Goal: Task Accomplishment & Management: Use online tool/utility

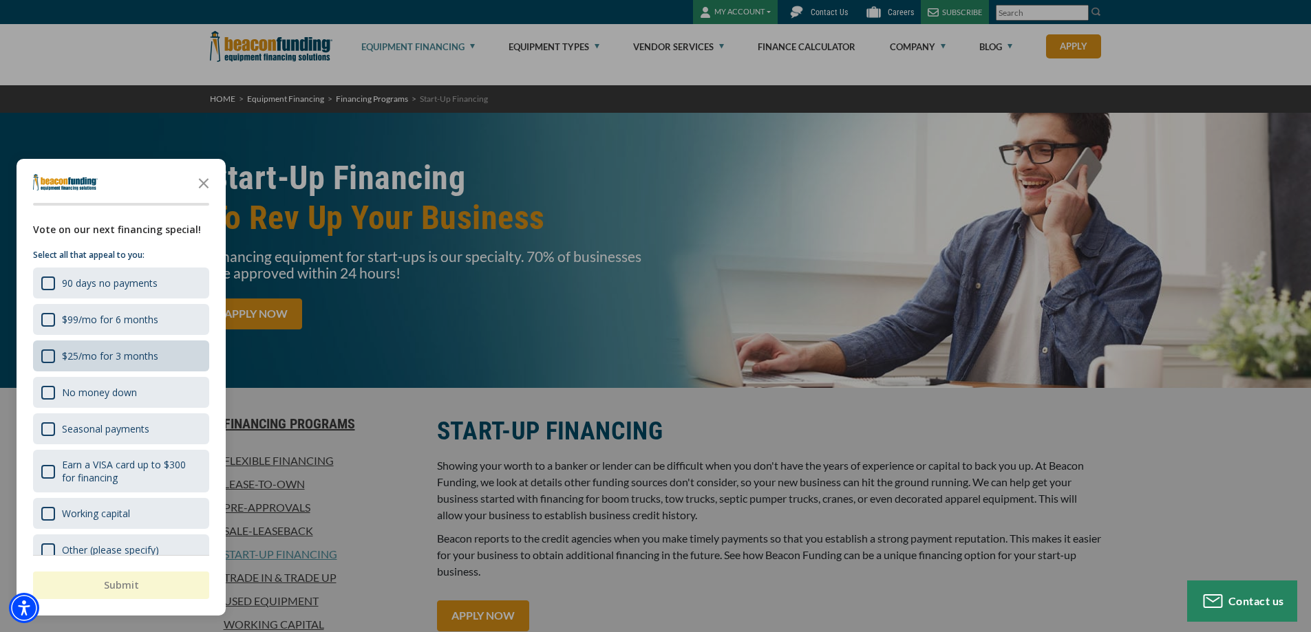
click at [120, 352] on div "$25/mo for 3 months" at bounding box center [110, 356] width 96 height 13
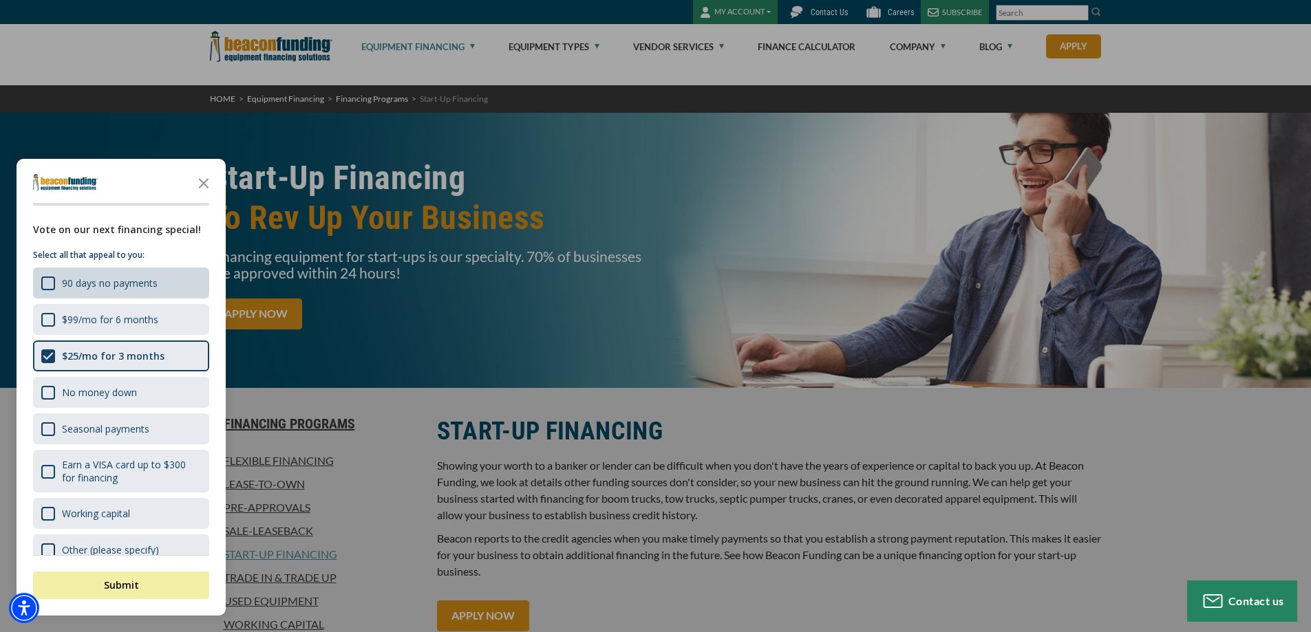
click at [120, 289] on div "90 days no payments" at bounding box center [110, 283] width 96 height 13
click at [125, 585] on button "Submit" at bounding box center [121, 586] width 176 height 28
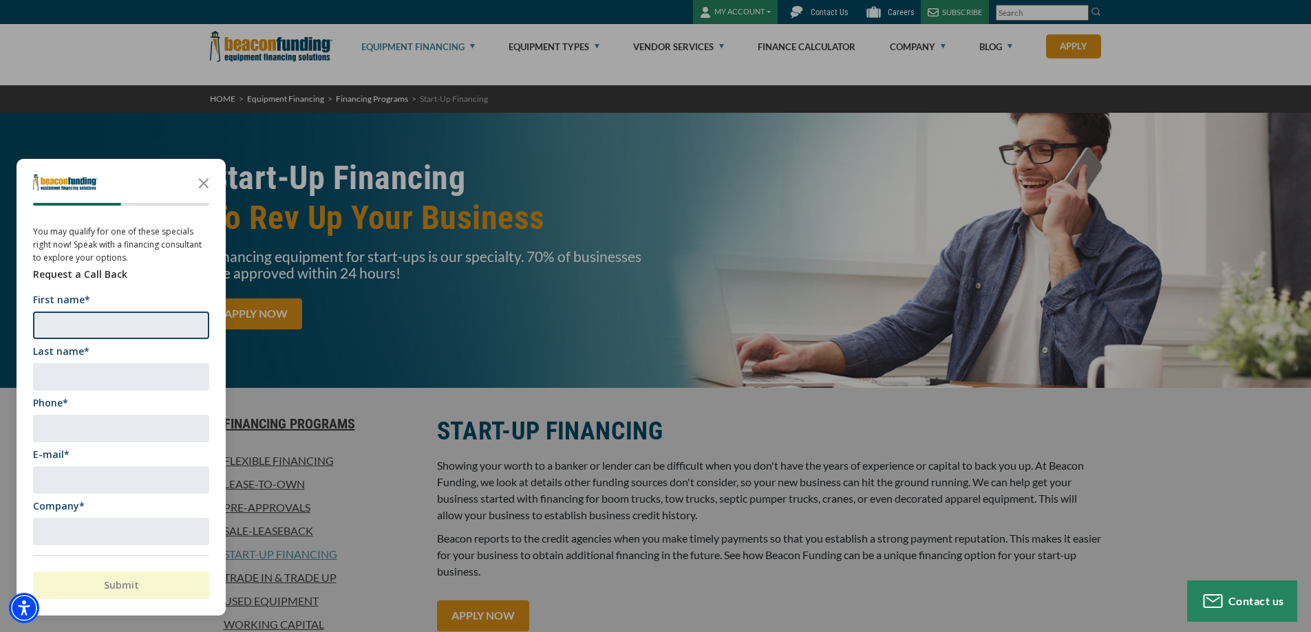
click at [142, 325] on input "First name*" at bounding box center [121, 326] width 176 height 28
type input "Adriane"
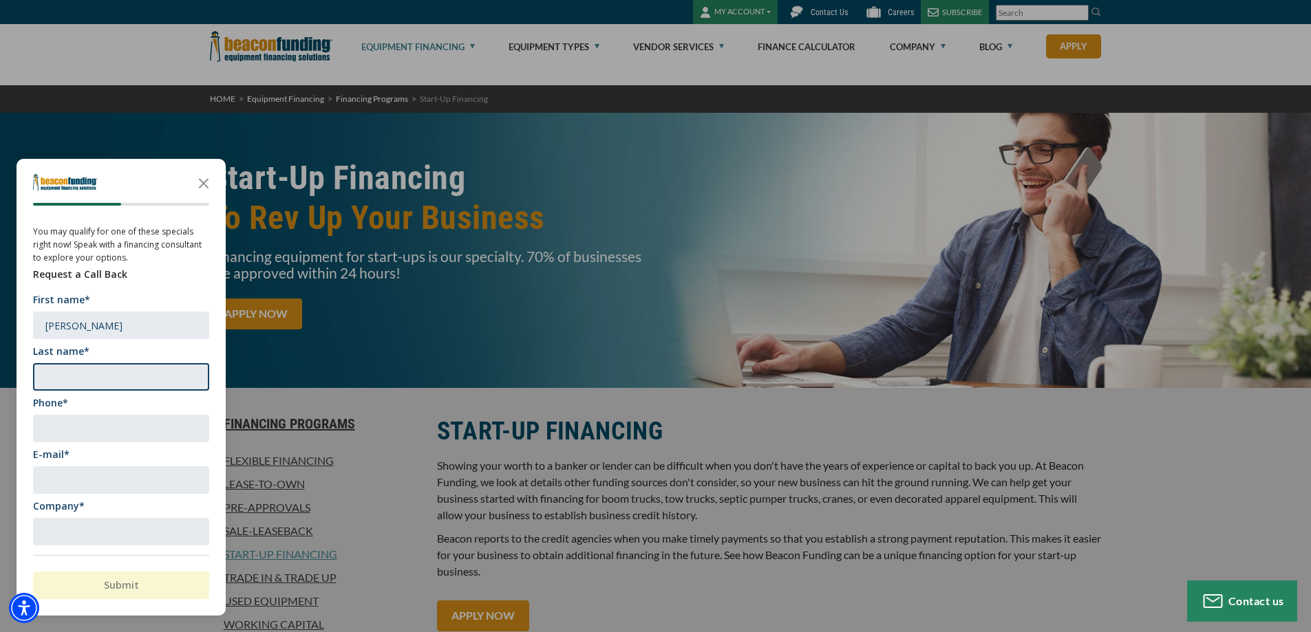
type input "Maxwell"
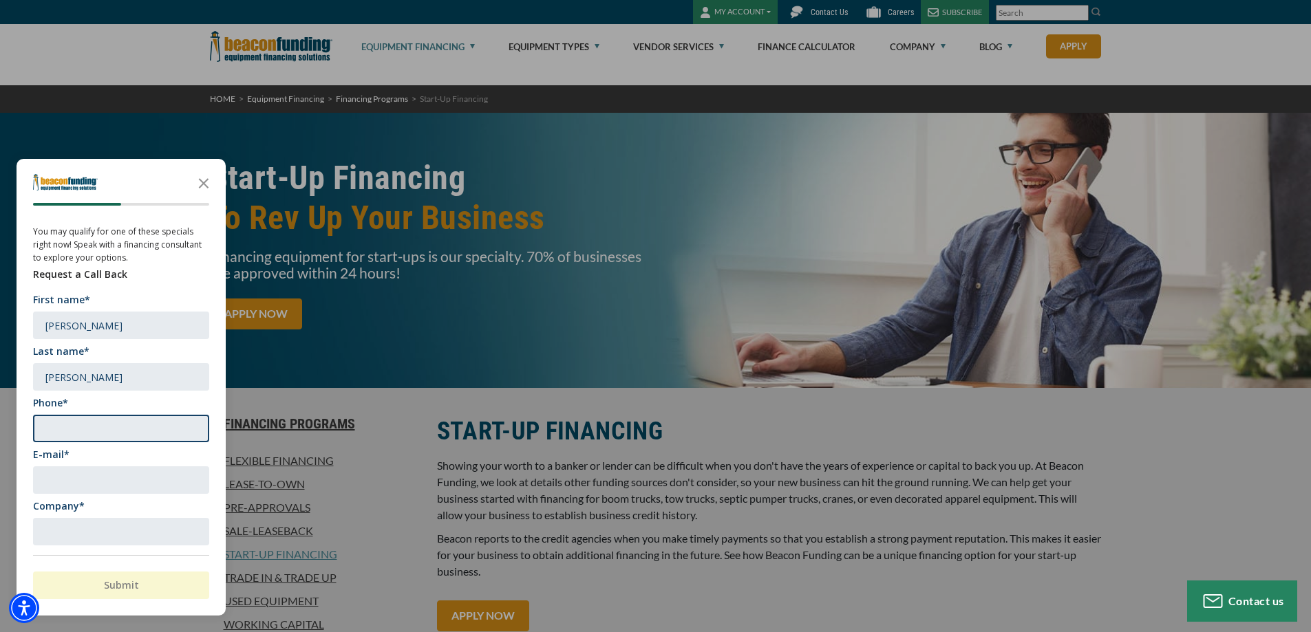
type input "8439371838"
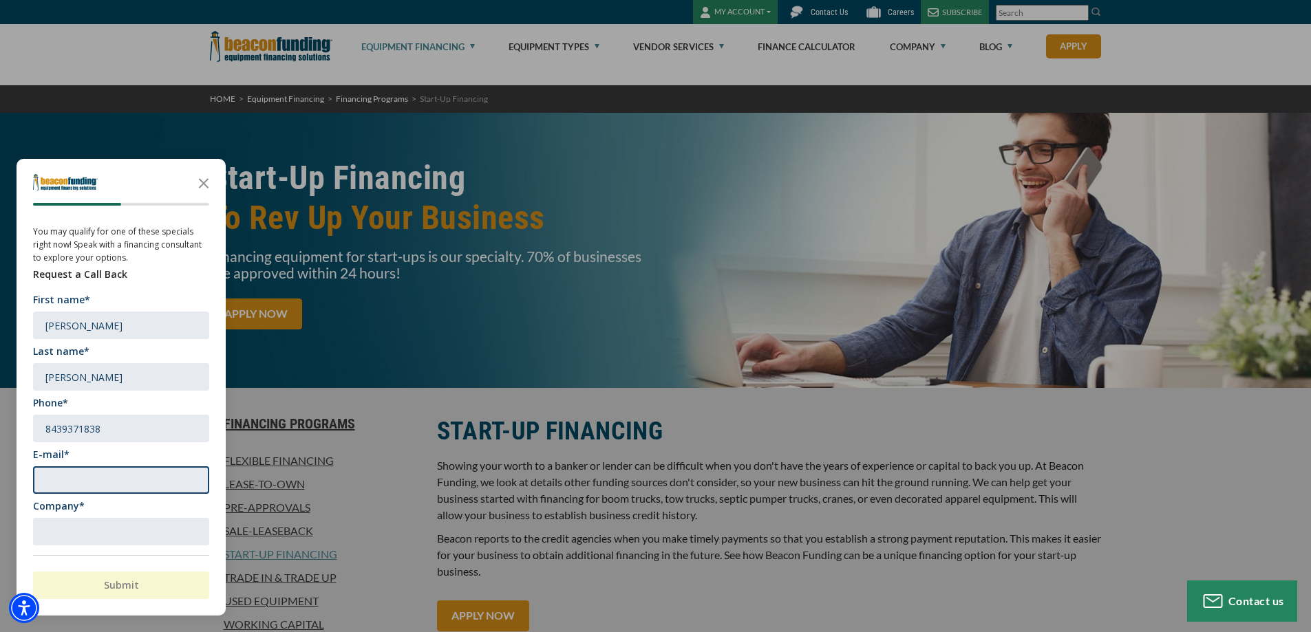
type input "adrianej@hotmail.com"
click at [129, 535] on input "Company*" at bounding box center [121, 532] width 176 height 28
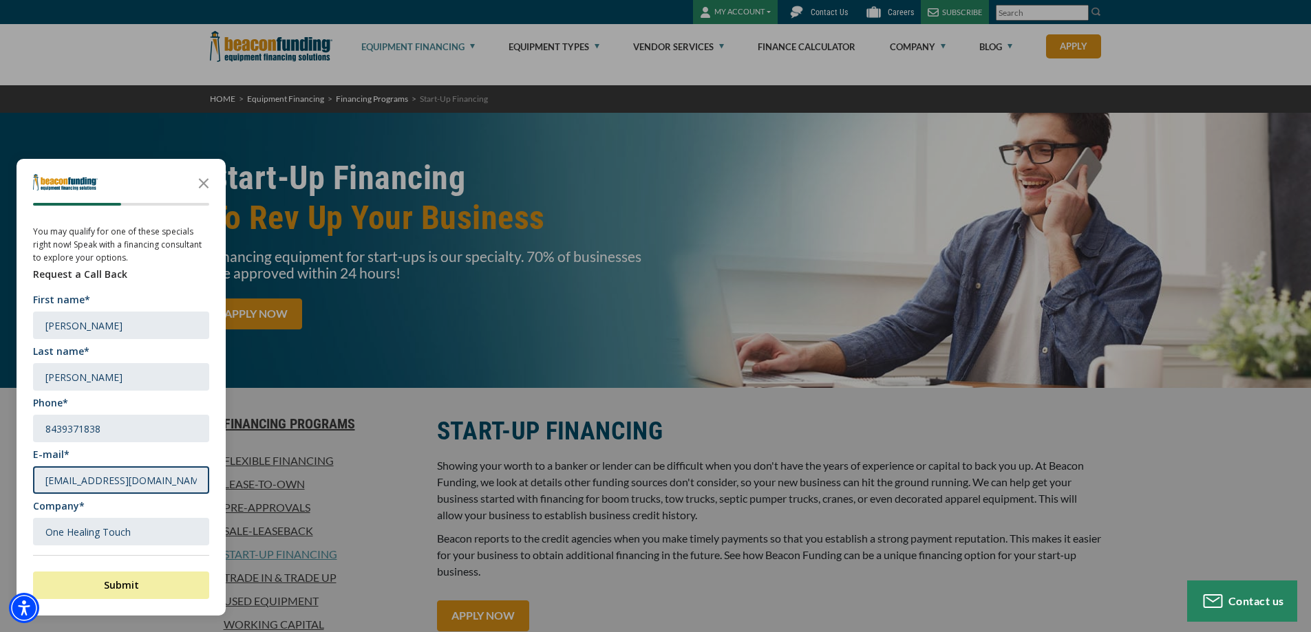
type input "One Healing Touch"
drag, startPoint x: 167, startPoint y: 477, endPoint x: 22, endPoint y: 481, distance: 144.5
click at [22, 481] on div "You may qualify for one of these specials right now! Speak with a financing con…" at bounding box center [121, 389] width 209 height 334
type input "adriane@onehealingtouchsc.com"
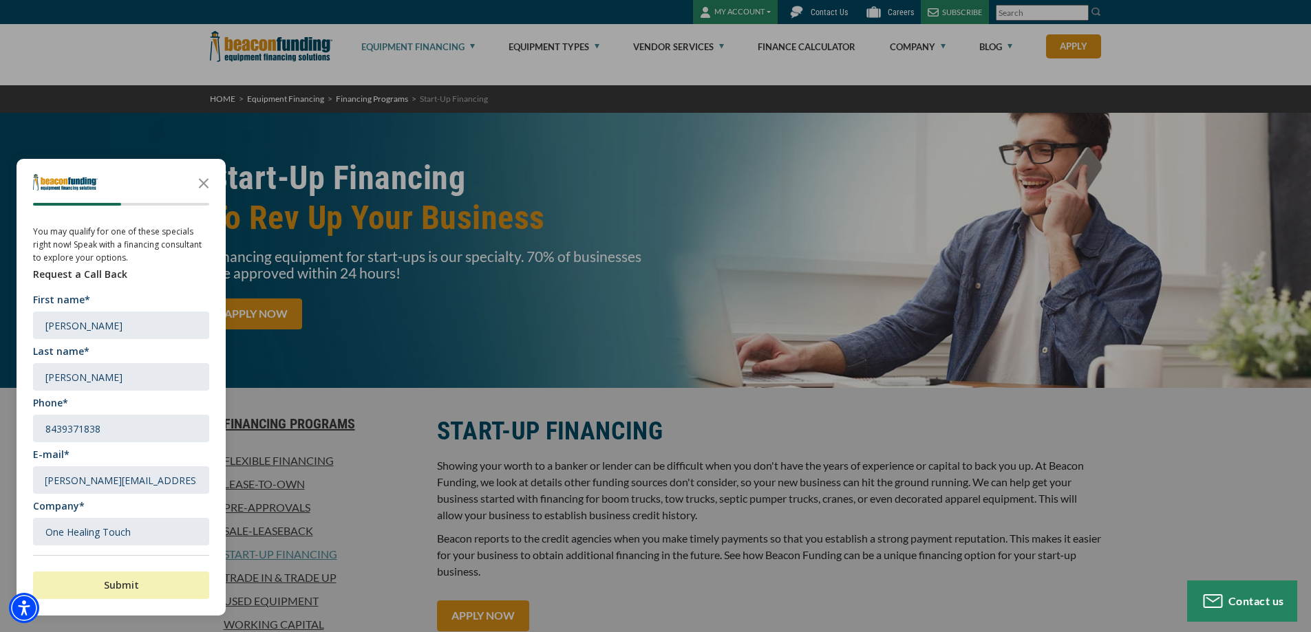
scroll to position [0, 0]
click at [121, 581] on button "Submit" at bounding box center [121, 586] width 176 height 28
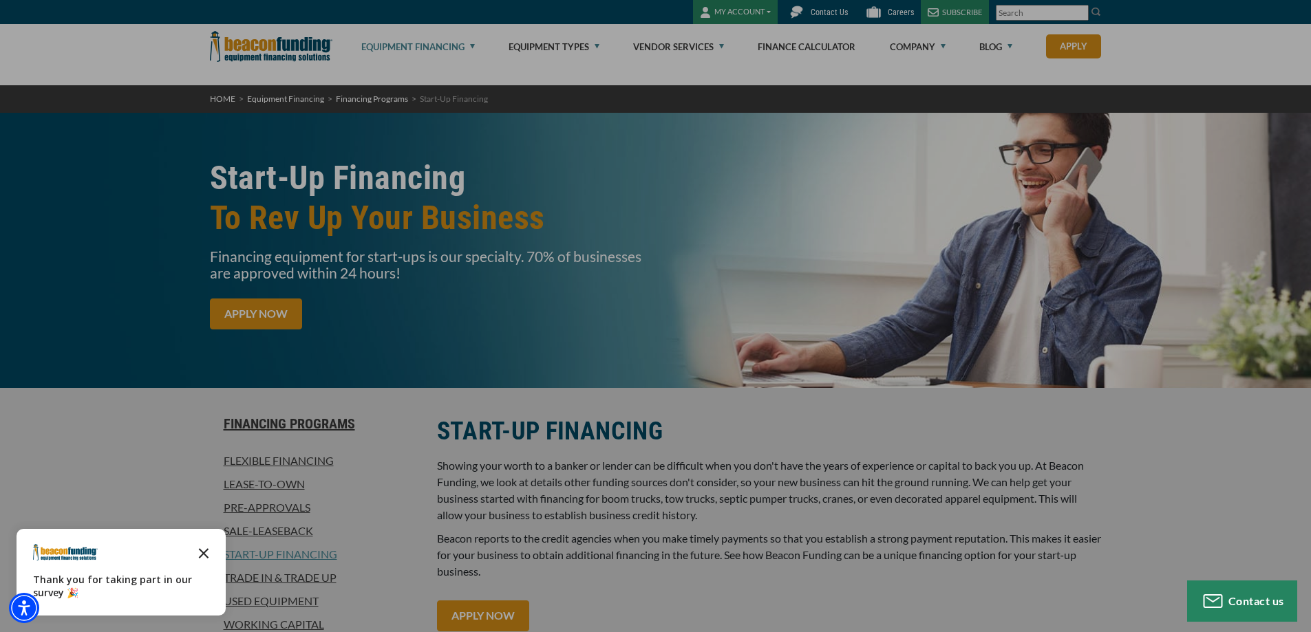
click at [199, 555] on icon "Close the survey" at bounding box center [204, 553] width 28 height 28
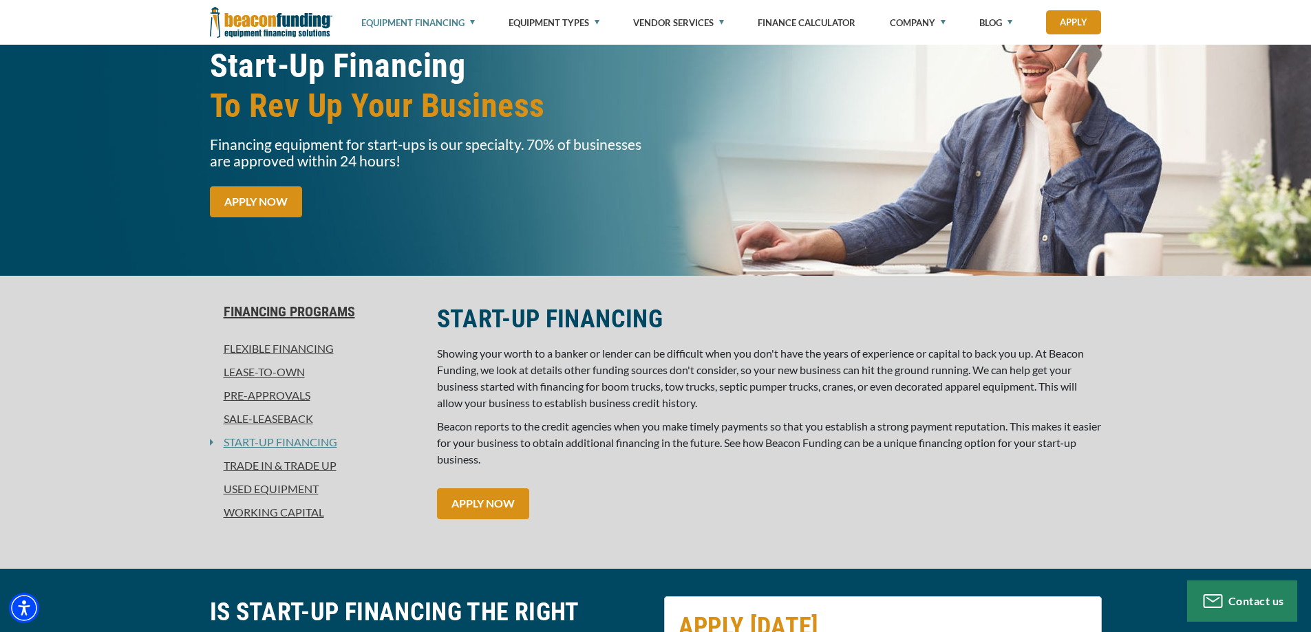
scroll to position [69, 0]
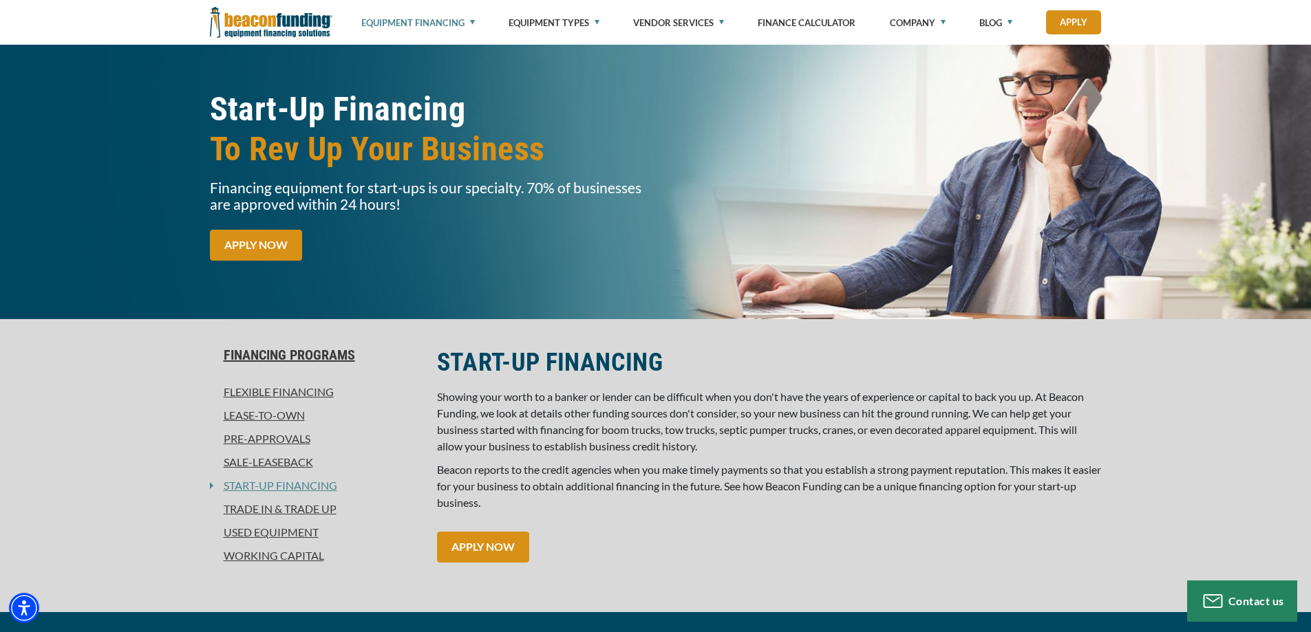
click at [252, 388] on link "Flexible Financing" at bounding box center [315, 392] width 211 height 17
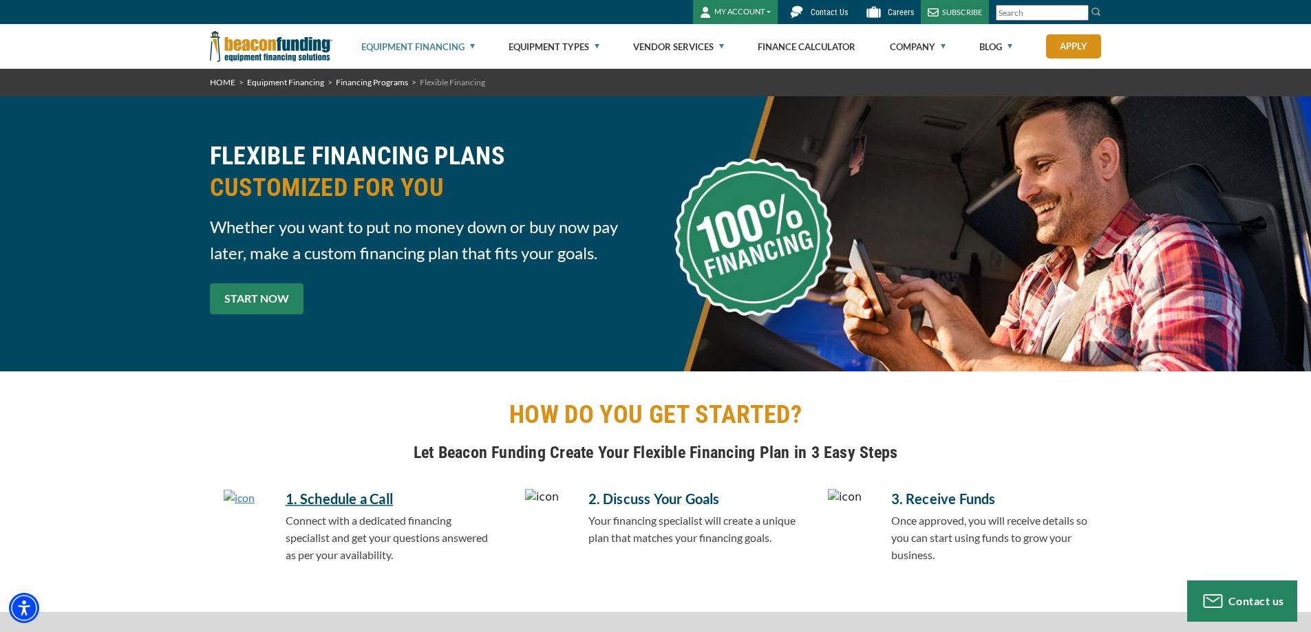
click at [236, 305] on link "START NOW" at bounding box center [257, 298] width 94 height 31
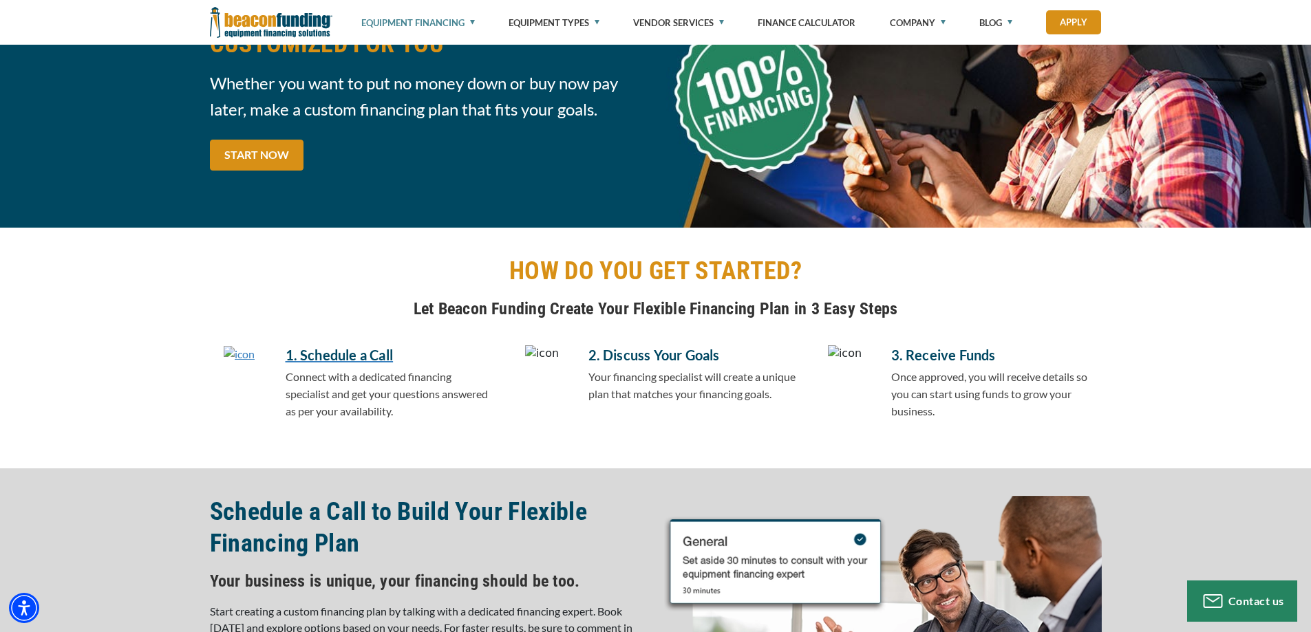
scroll to position [69, 0]
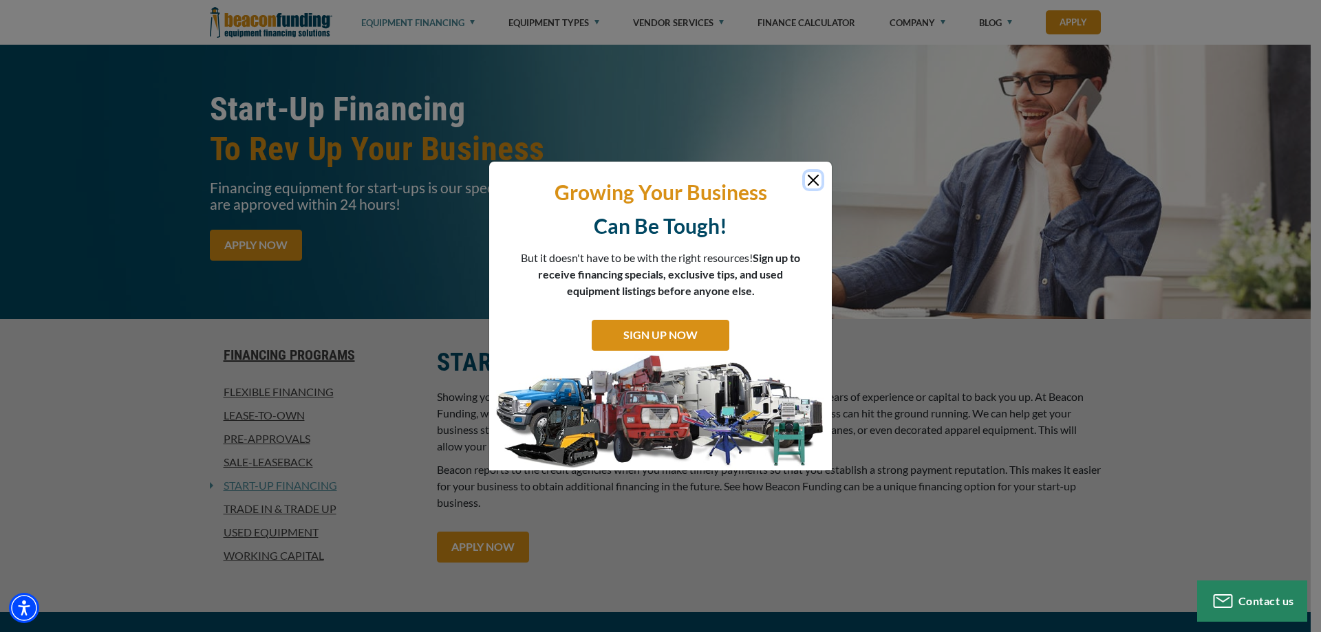
click at [808, 178] on button "Close" at bounding box center [813, 180] width 17 height 17
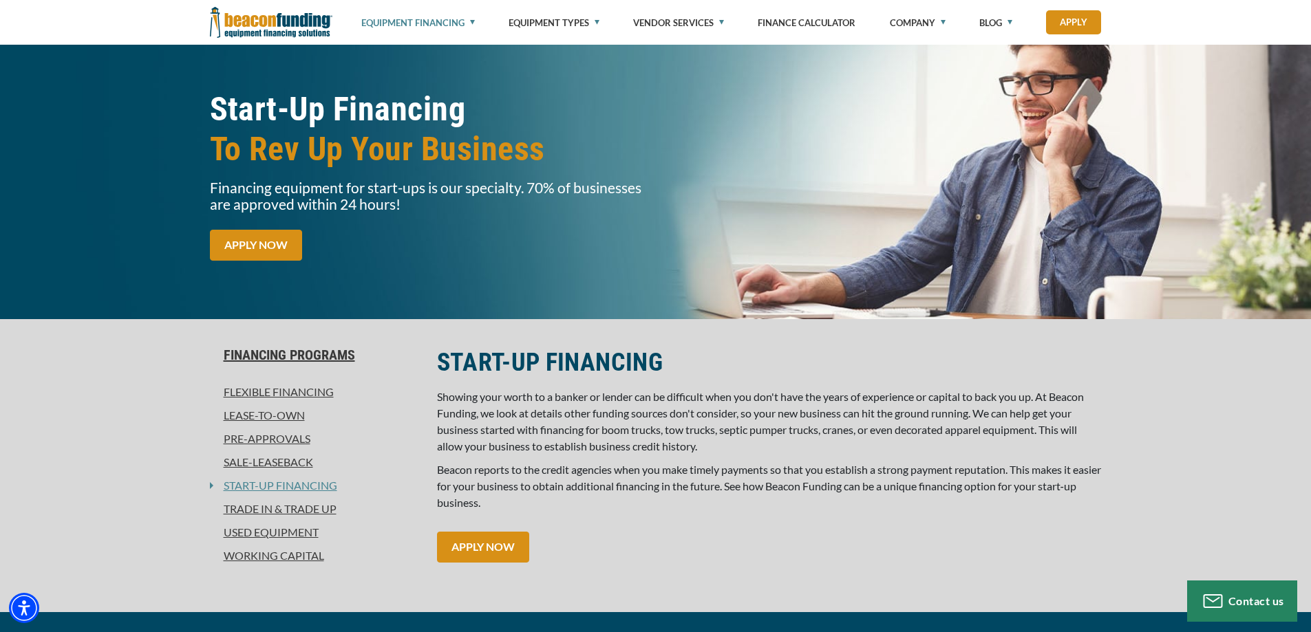
click at [273, 556] on link "Working Capital" at bounding box center [315, 556] width 211 height 17
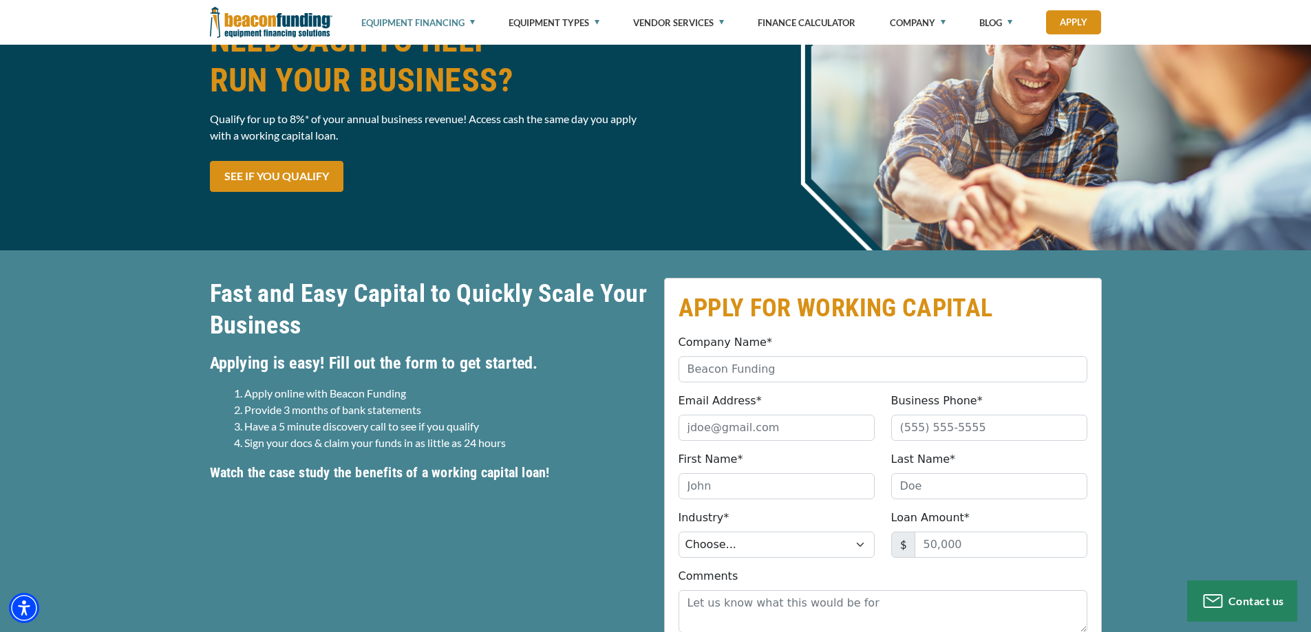
scroll to position [344, 0]
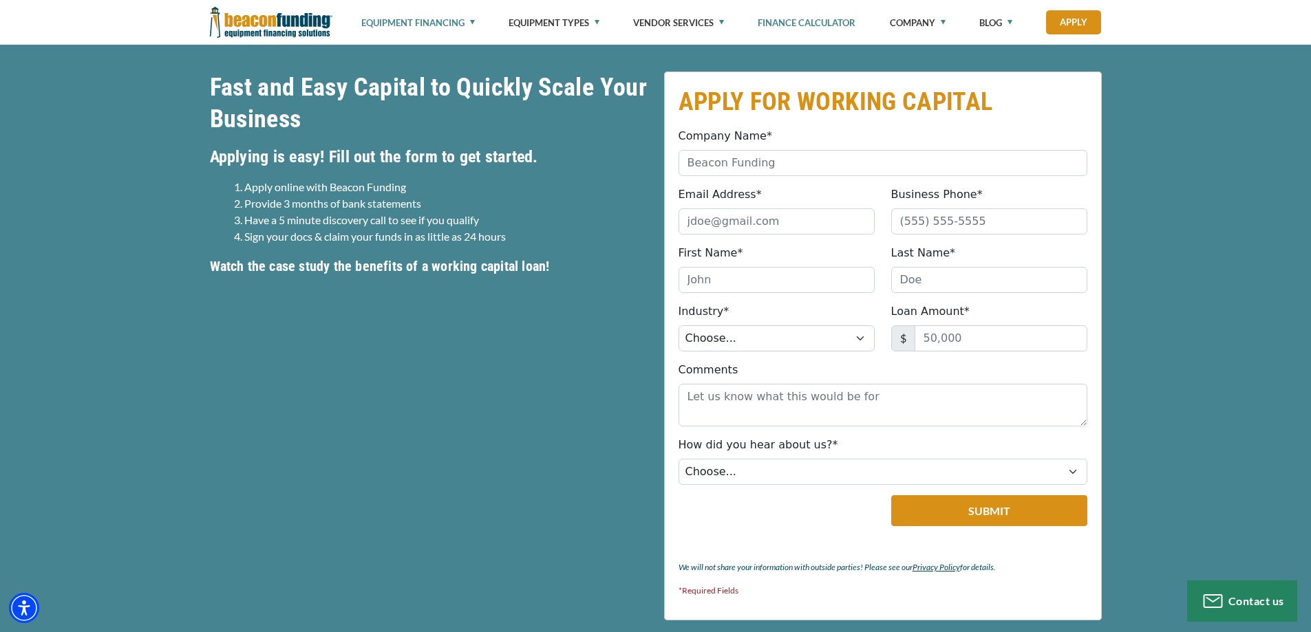
click at [823, 21] on link "Finance Calculator" at bounding box center [807, 22] width 98 height 45
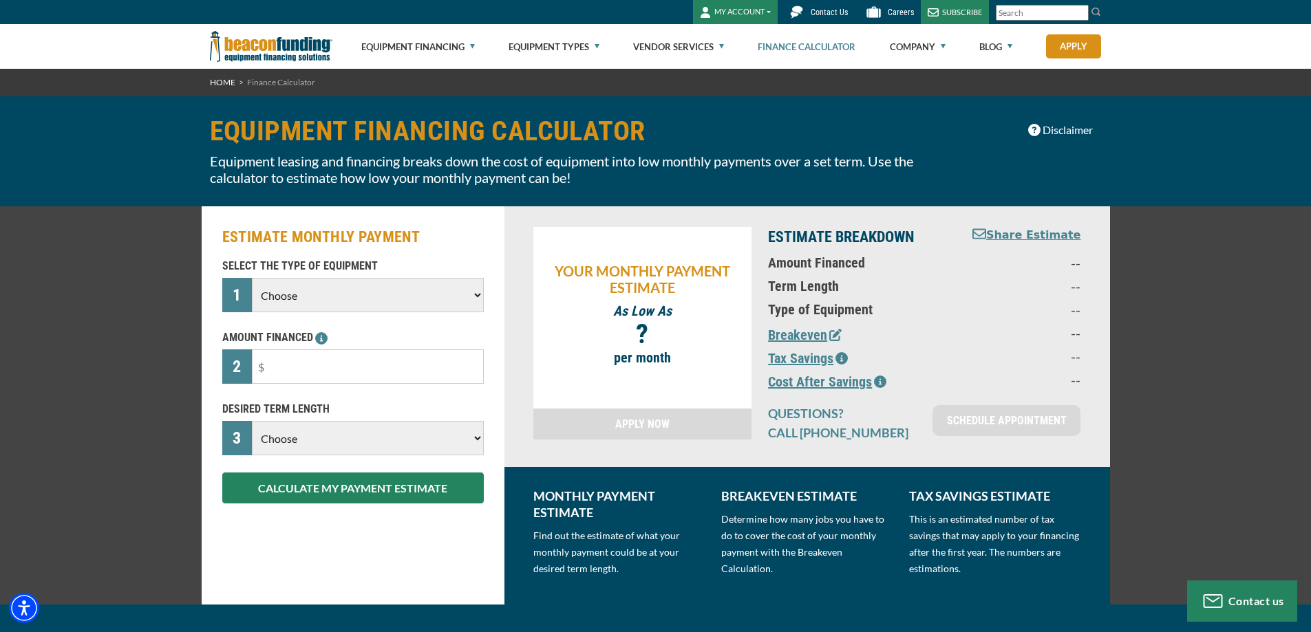
click at [347, 292] on select "Choose Backhoe Boom/Bucket Truck Chipper Commercial Mower Crane DTG/DTF Printin…" at bounding box center [367, 295] width 231 height 34
select select "13"
click at [252, 278] on select "Choose Backhoe Boom/Bucket Truck Chipper Commercial Mower Crane DTG/DTF Printin…" at bounding box center [367, 295] width 231 height 34
click at [341, 369] on input "text" at bounding box center [367, 367] width 231 height 34
type input "$10,000"
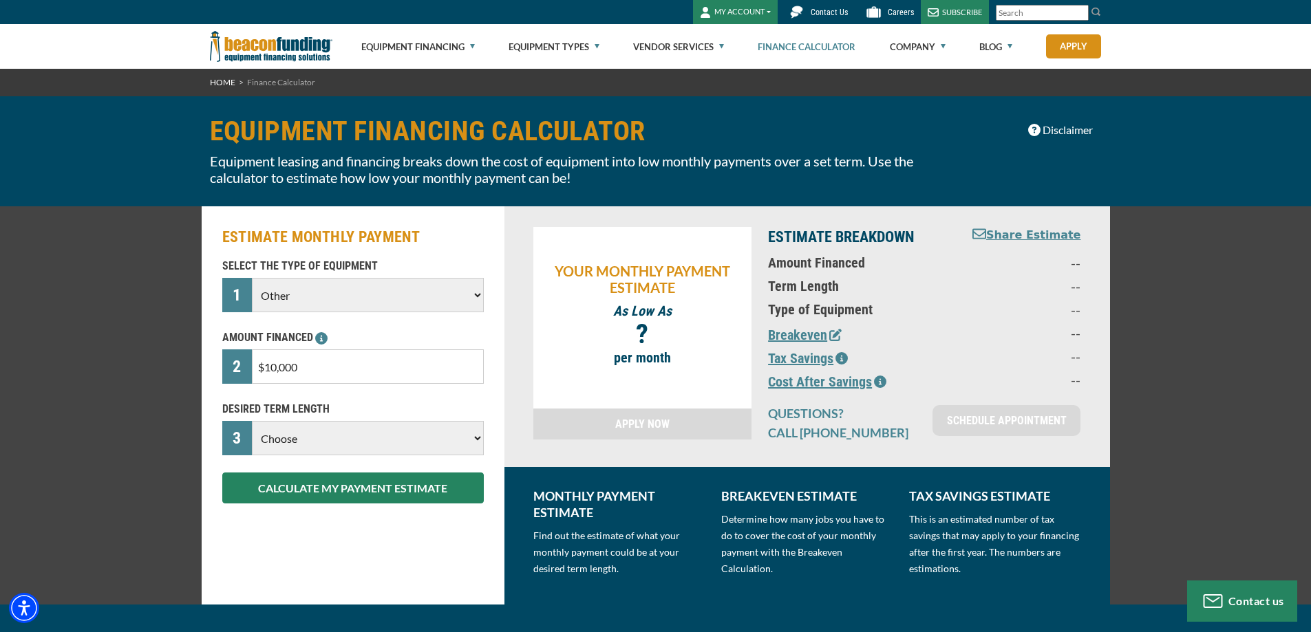
click at [297, 450] on select "Choose 36 Months 48 Months 60 Months" at bounding box center [367, 438] width 231 height 34
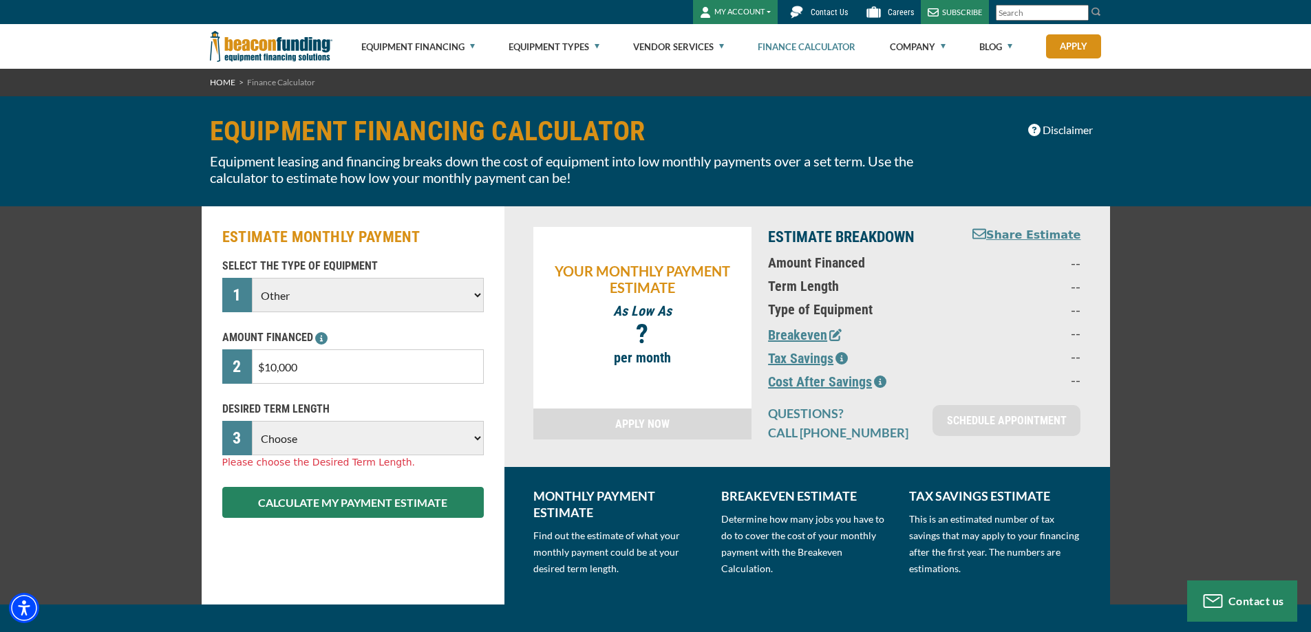
select select "36"
click at [252, 421] on select "Choose 36 Months 48 Months 60 Months" at bounding box center [367, 438] width 231 height 34
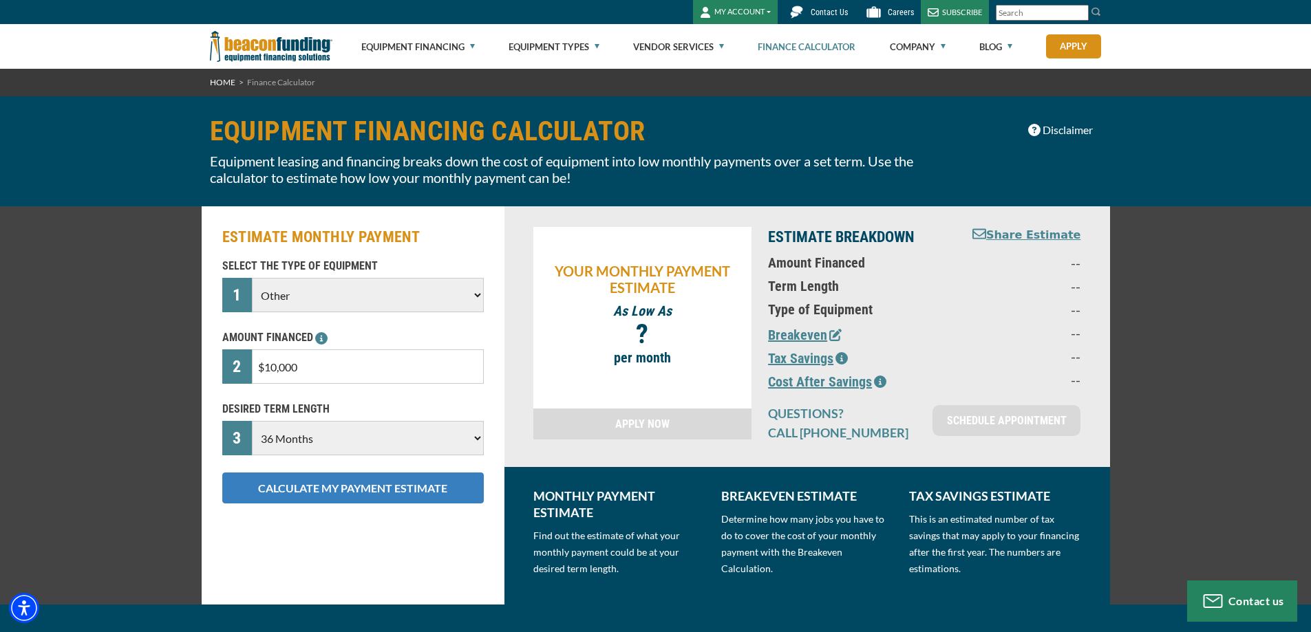
click at [285, 489] on button "CALCULATE MY PAYMENT ESTIMATE" at bounding box center [352, 488] width 261 height 31
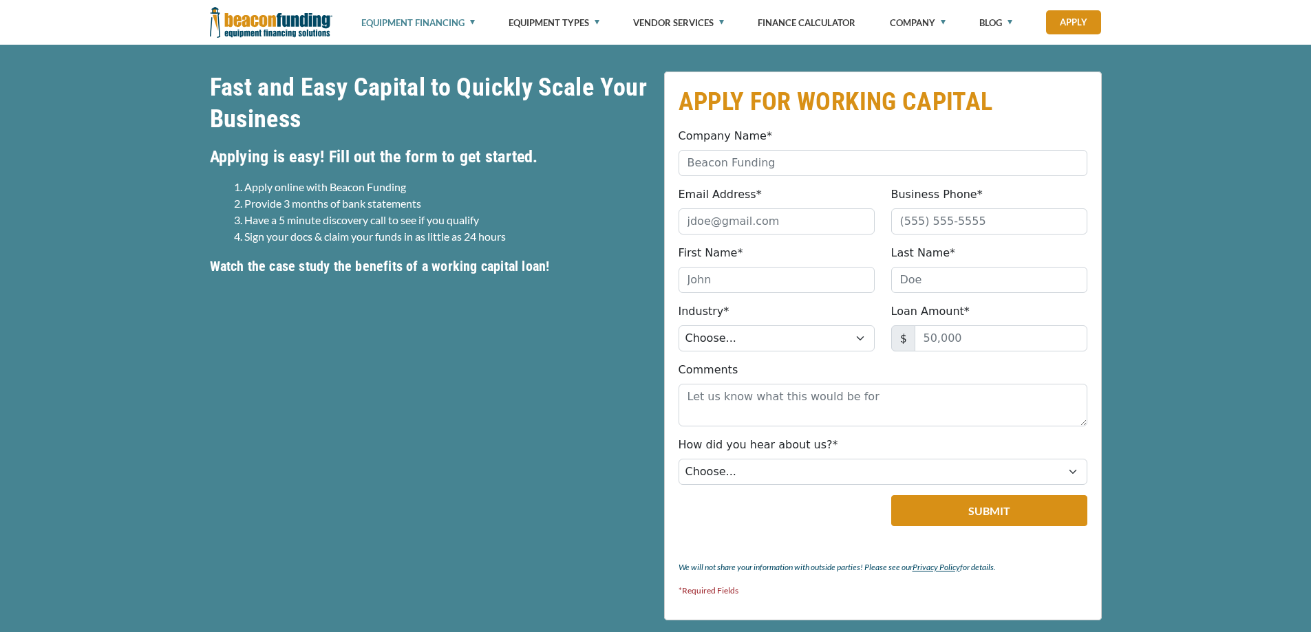
scroll to position [344, 0]
